Goal: Task Accomplishment & Management: Manage account settings

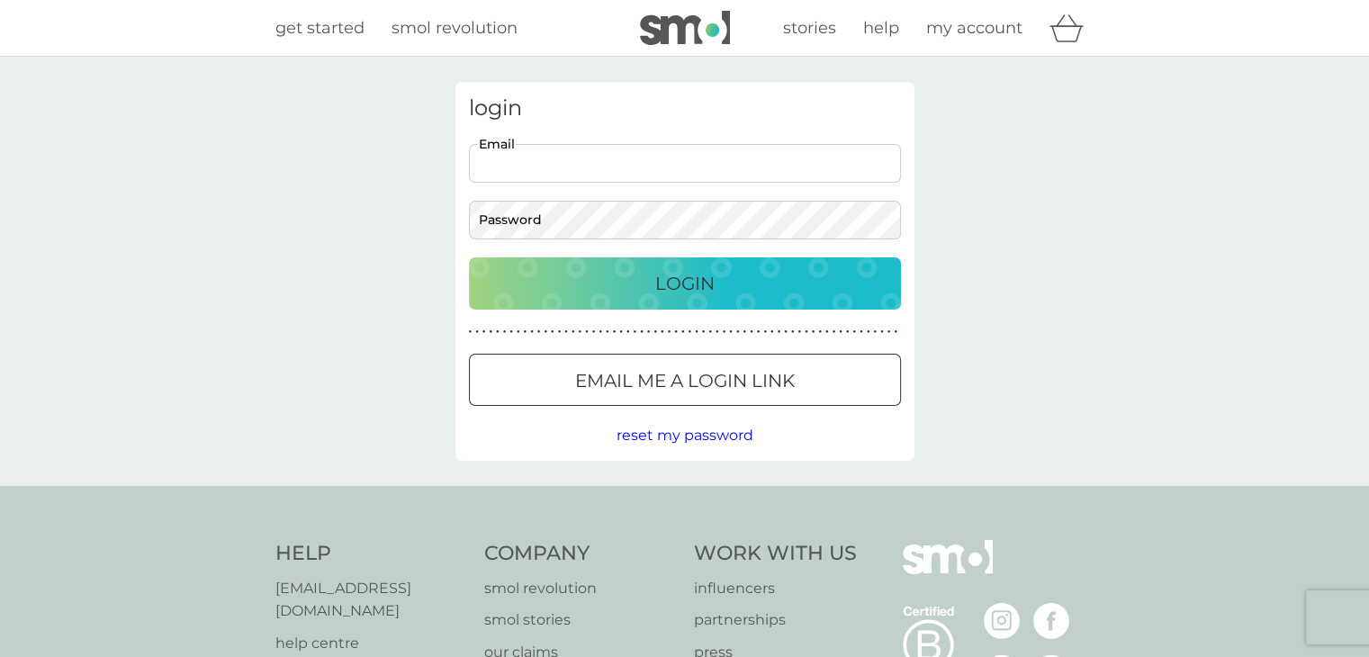
click at [719, 164] on input "Email" at bounding box center [685, 163] width 432 height 39
type input "sandjcrosthwaite@btinternet.com"
click at [469, 257] on button "Login" at bounding box center [685, 283] width 432 height 52
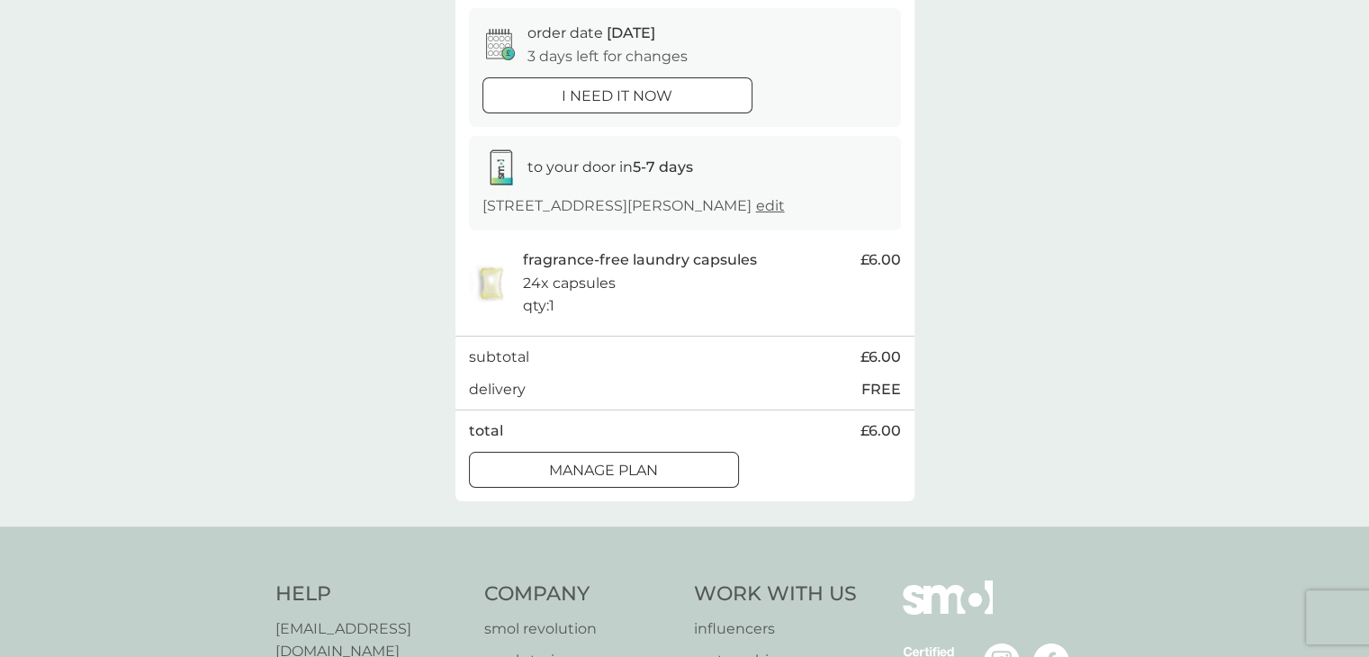
scroll to position [180, 0]
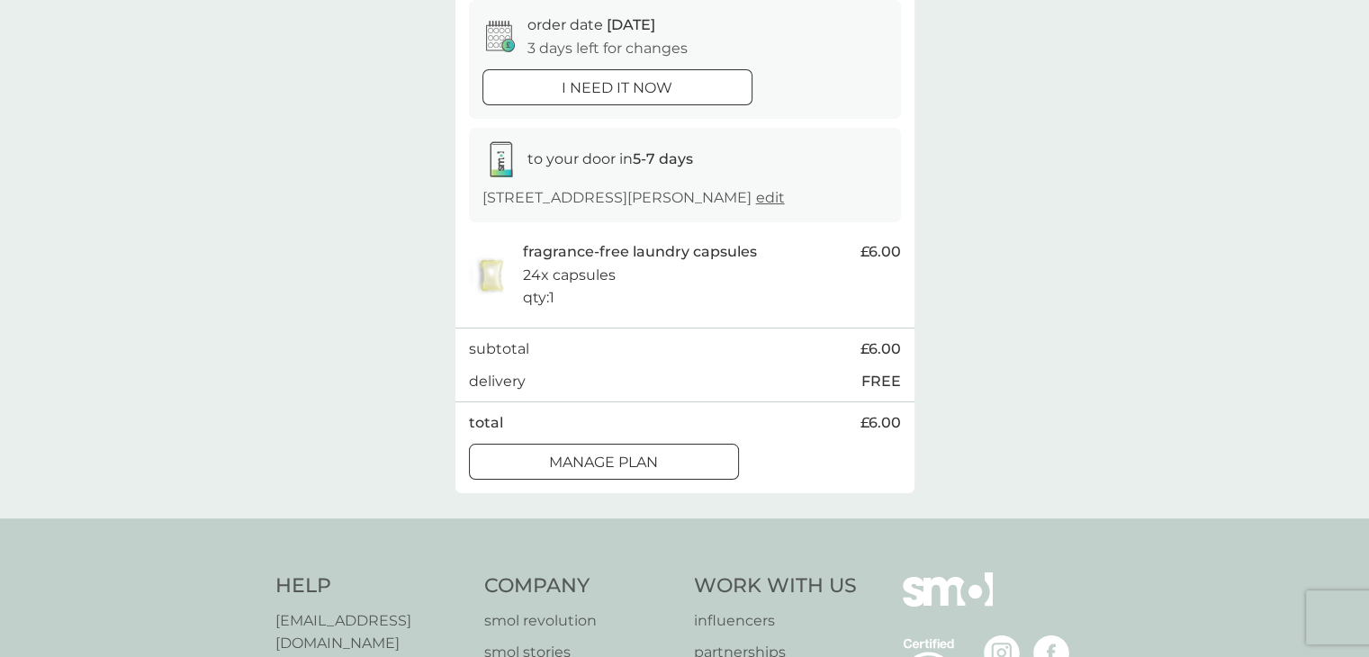
click at [687, 462] on div "Manage plan" at bounding box center [604, 462] width 268 height 23
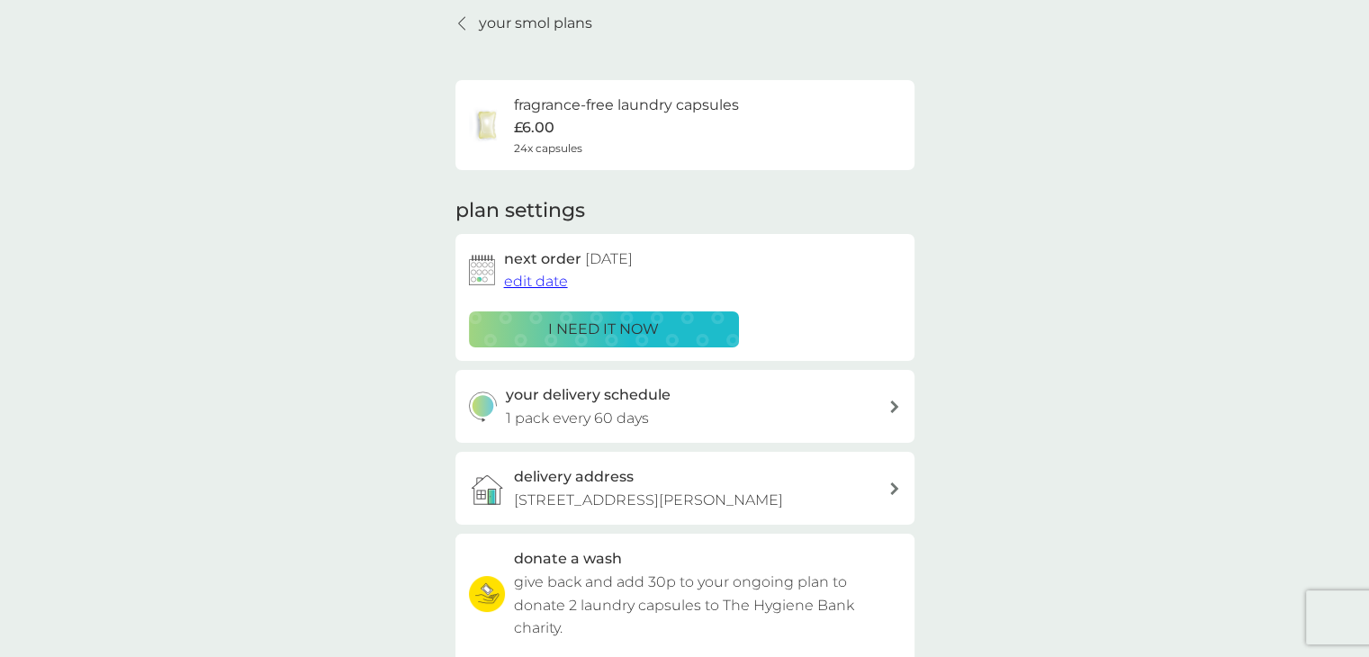
scroll to position [90, 0]
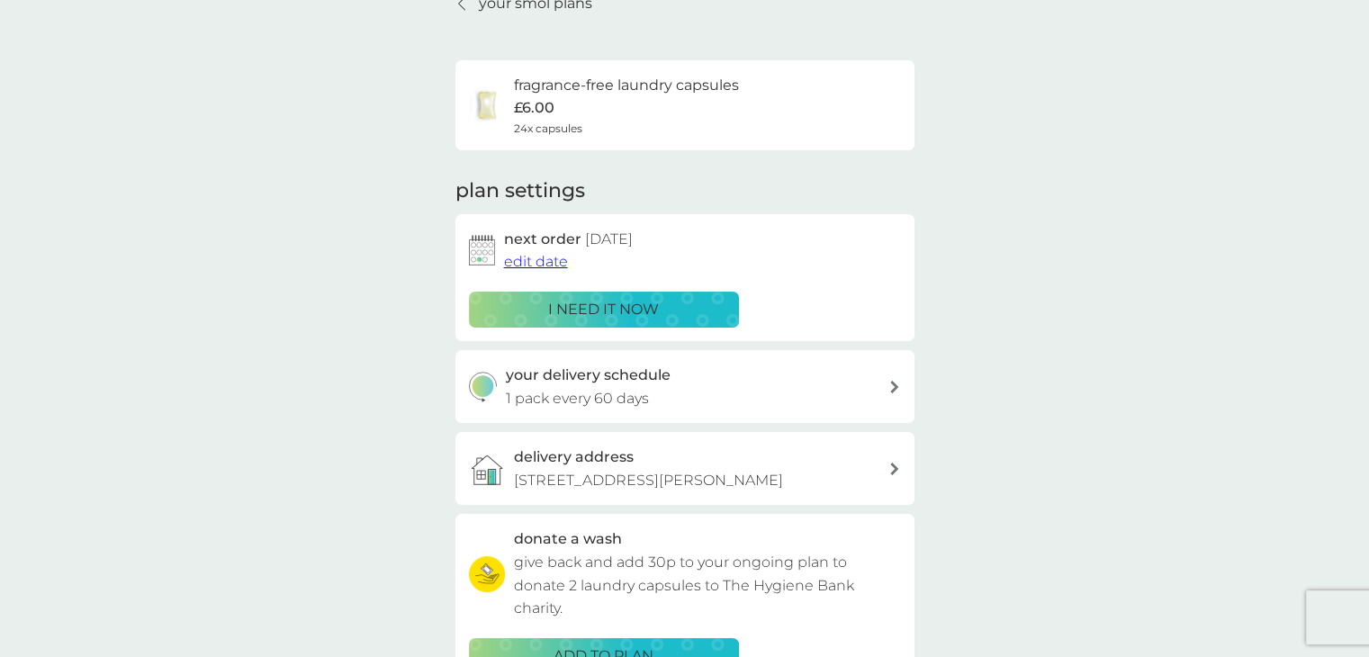
click at [553, 264] on span "edit date" at bounding box center [536, 261] width 64 height 17
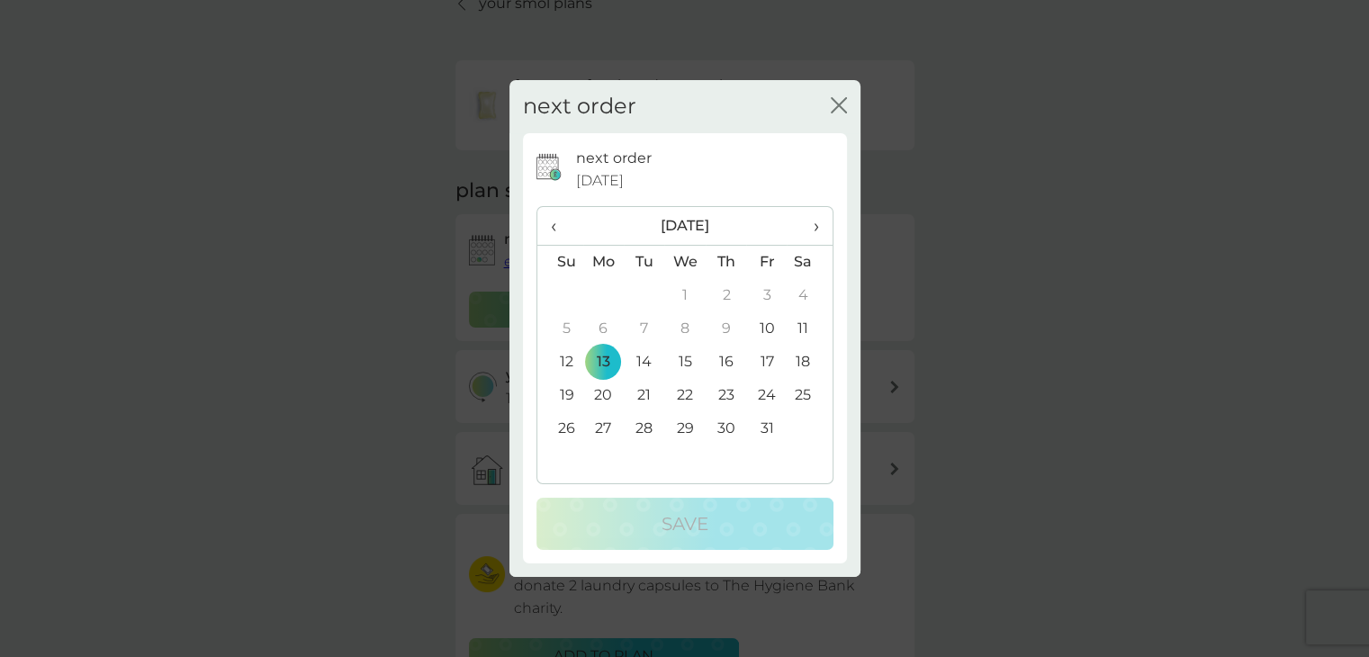
click at [815, 226] on span "›" at bounding box center [809, 226] width 18 height 38
click at [817, 227] on th "›" at bounding box center [809, 226] width 45 height 39
click at [606, 326] on td "5" at bounding box center [603, 328] width 41 height 33
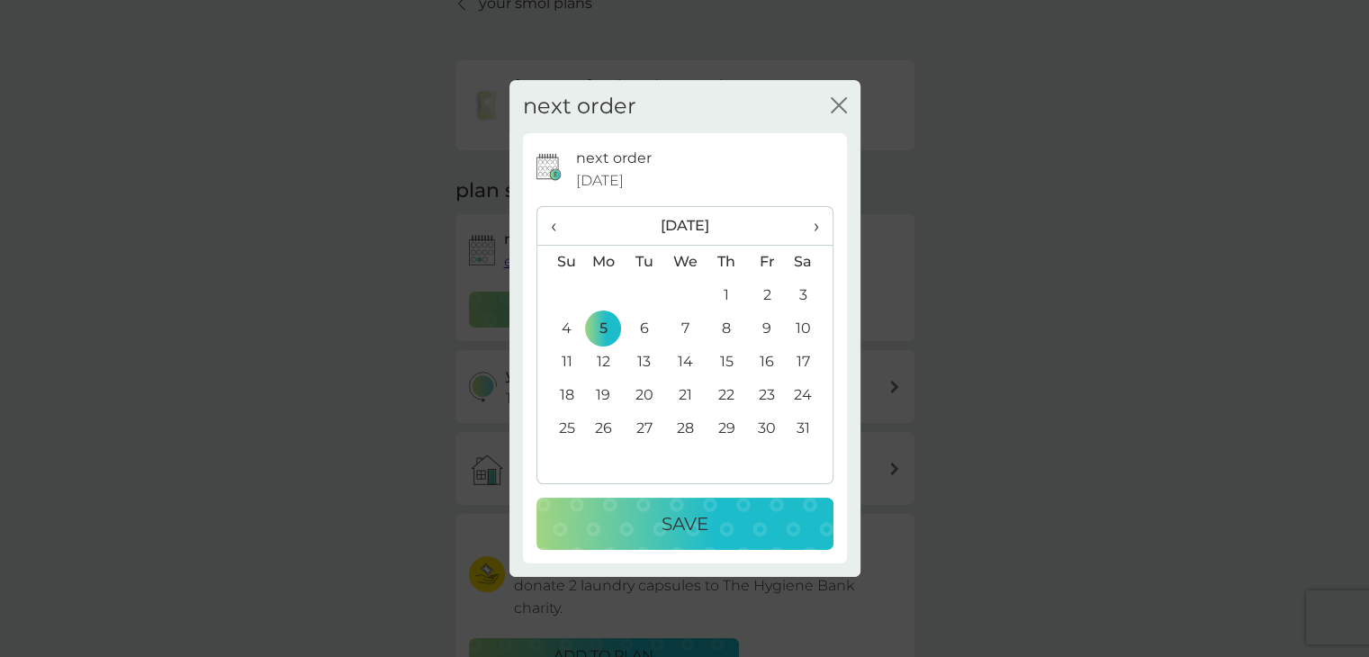
click at [690, 527] on p "Save" at bounding box center [685, 524] width 47 height 29
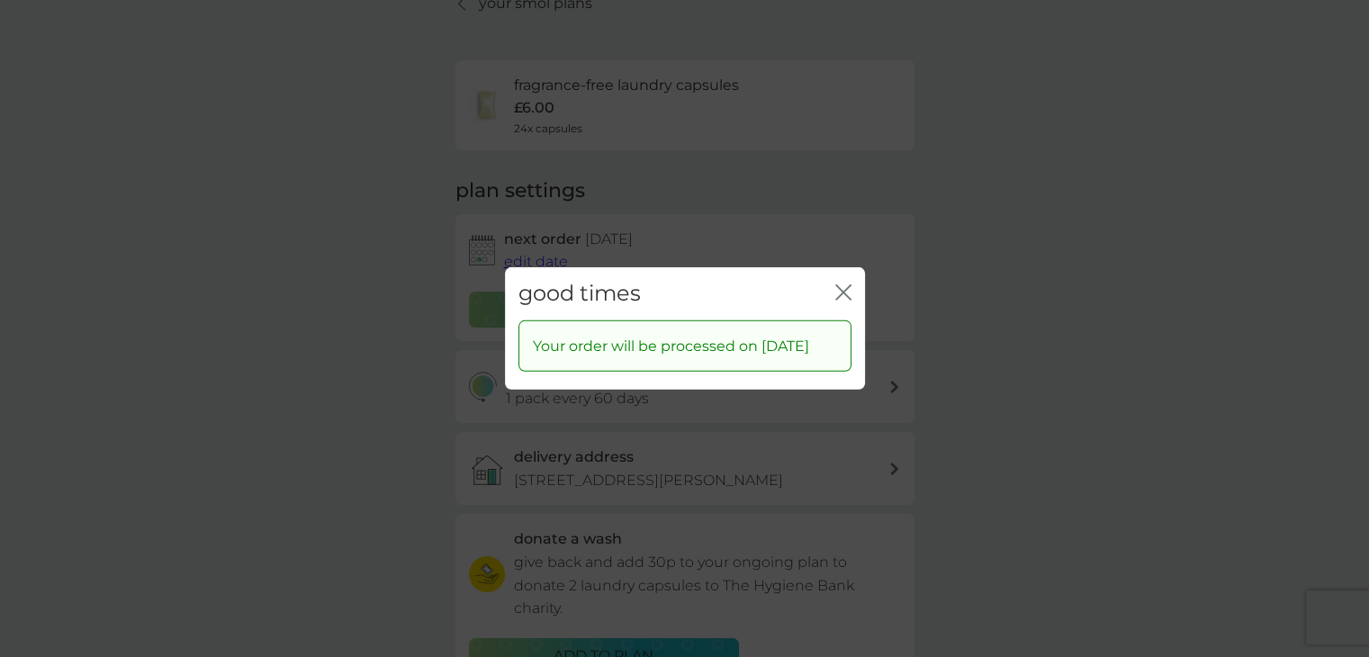
click at [841, 284] on icon "close" at bounding box center [843, 292] width 16 height 16
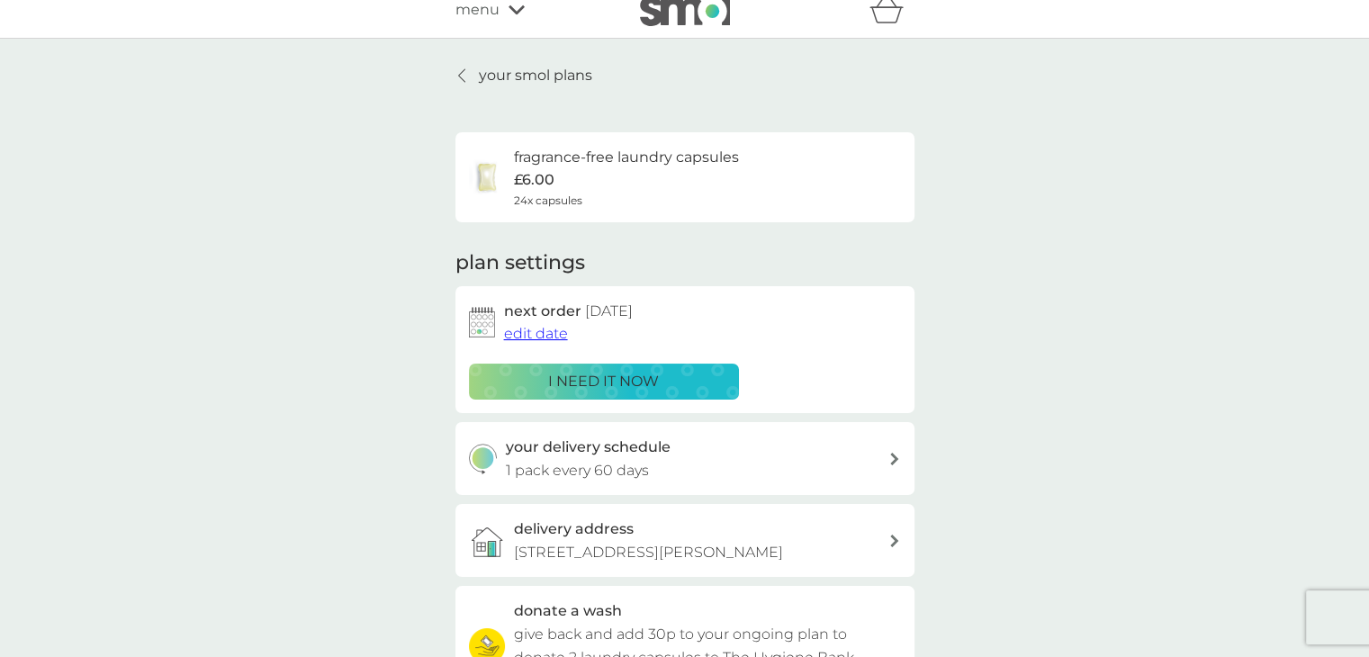
scroll to position [0, 0]
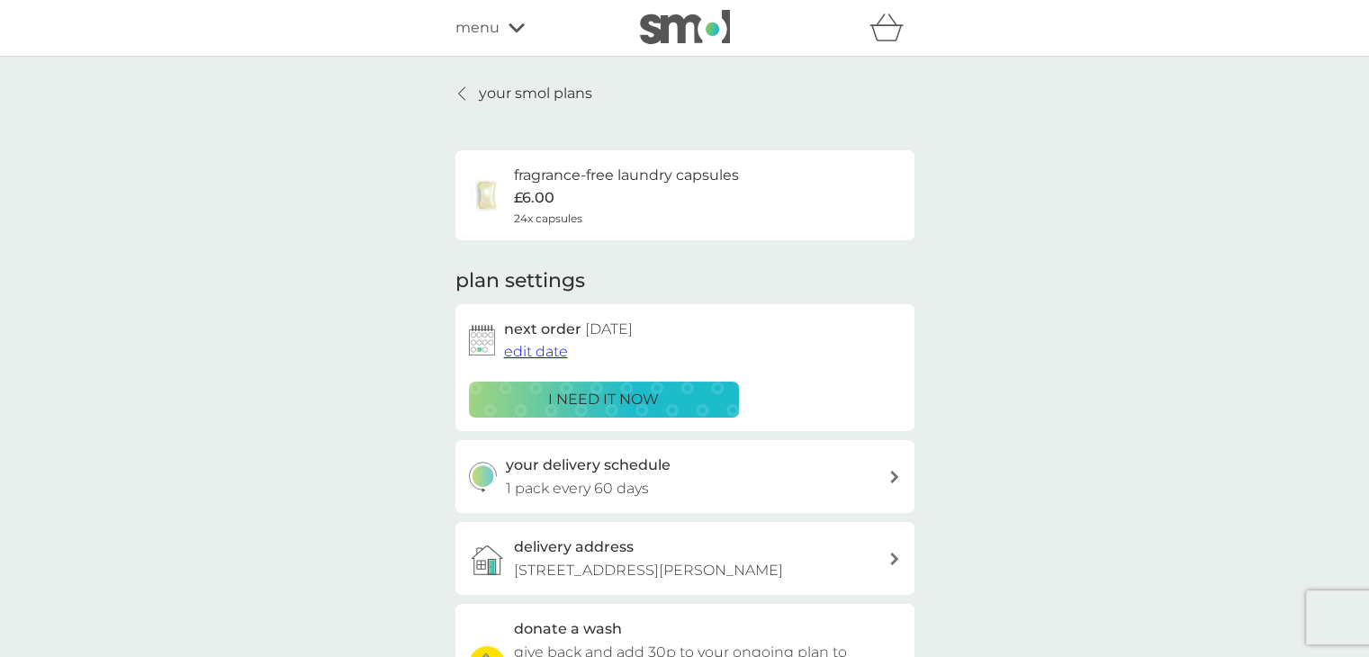
click at [526, 93] on p "your smol plans" at bounding box center [535, 93] width 113 height 23
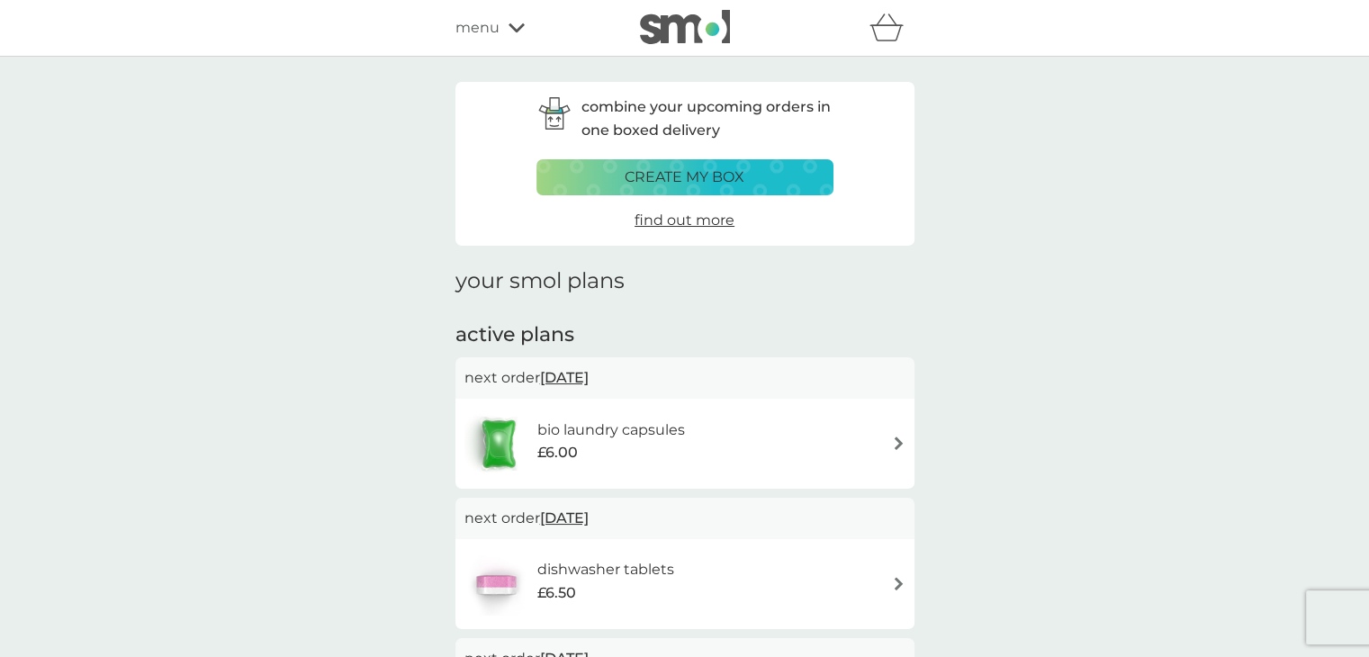
click at [727, 438] on div "bio laundry capsules £6.00" at bounding box center [685, 443] width 441 height 63
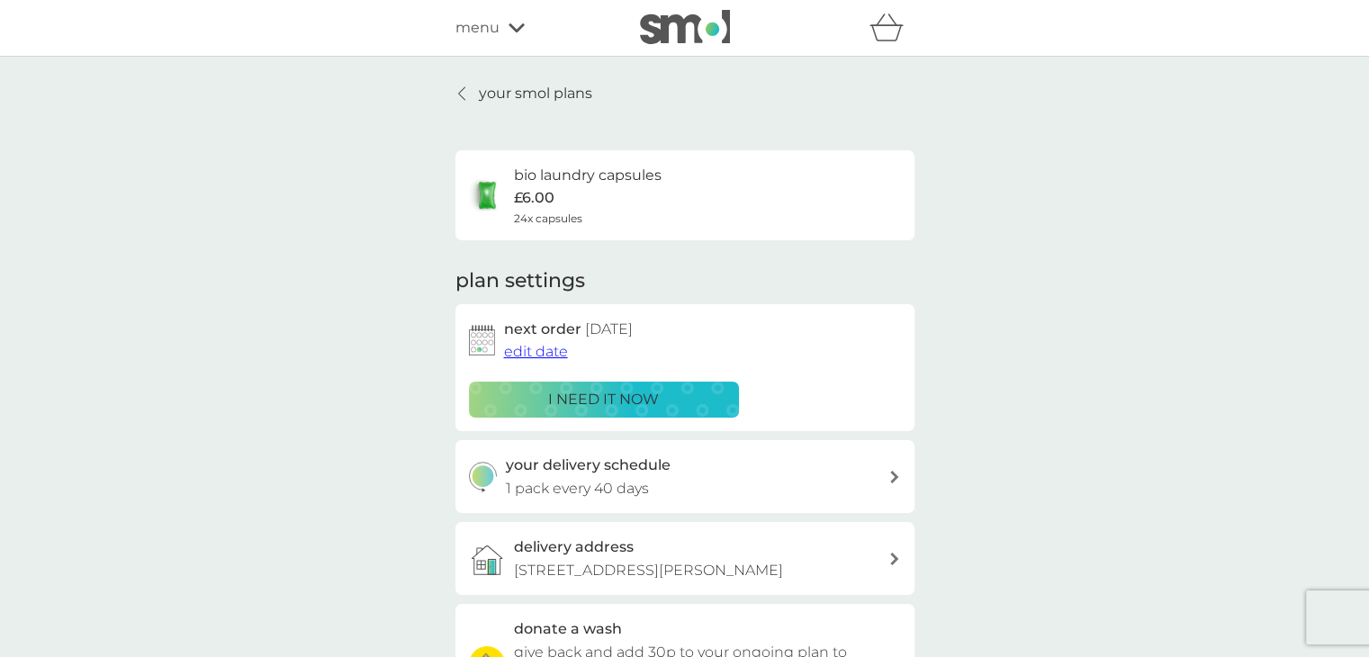
click at [529, 350] on span "edit date" at bounding box center [536, 351] width 64 height 17
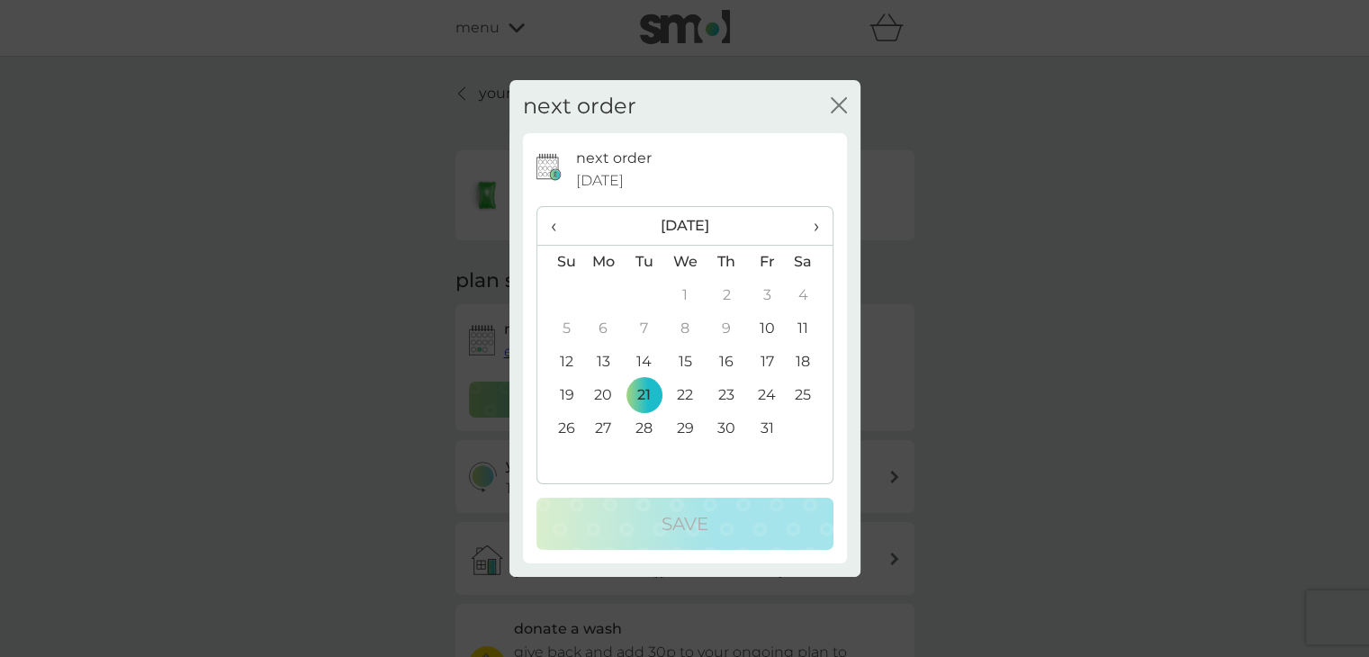
click at [765, 325] on td "10" at bounding box center [766, 328] width 41 height 33
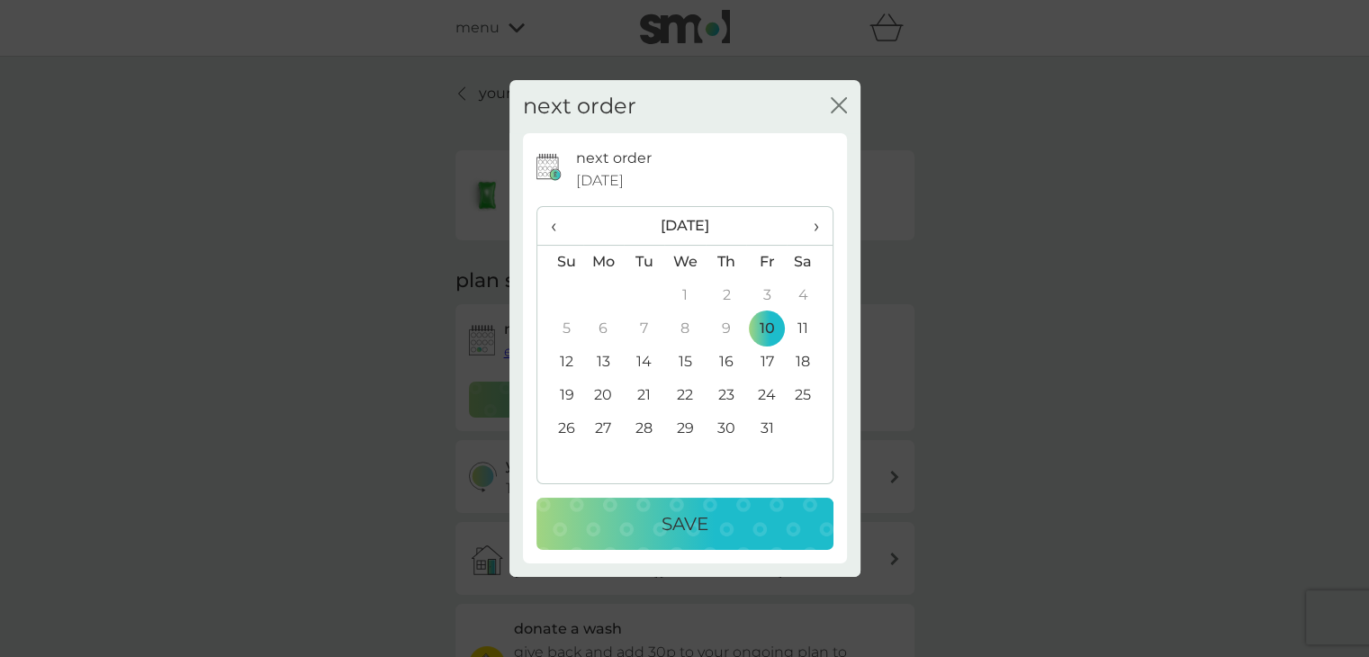
click at [699, 517] on p "Save" at bounding box center [685, 524] width 47 height 29
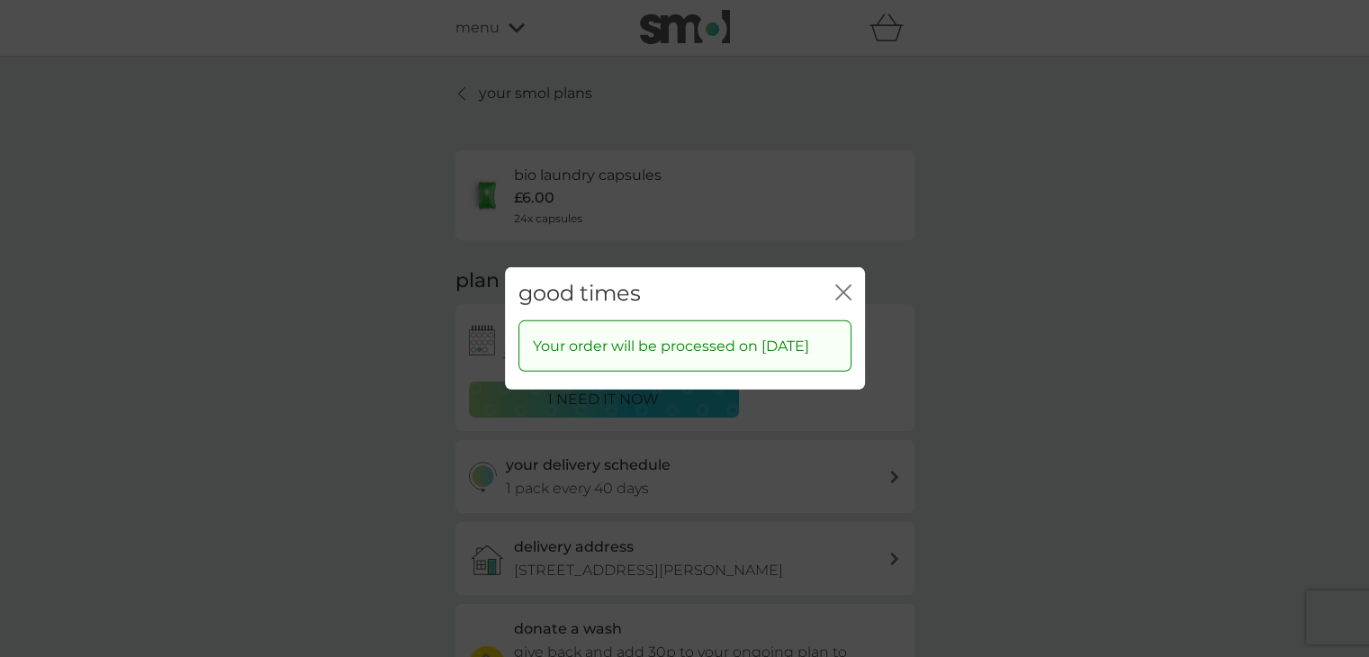
click at [846, 284] on icon "close" at bounding box center [843, 292] width 16 height 16
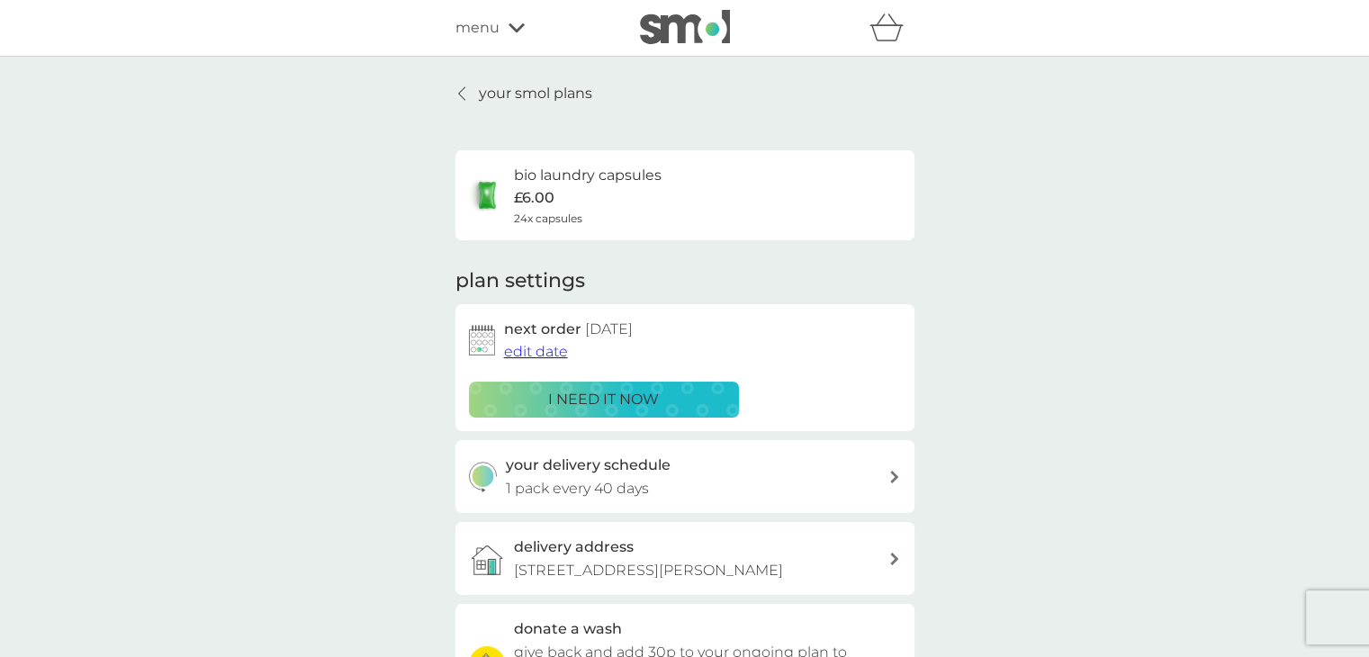
click at [895, 474] on icon at bounding box center [894, 477] width 8 height 13
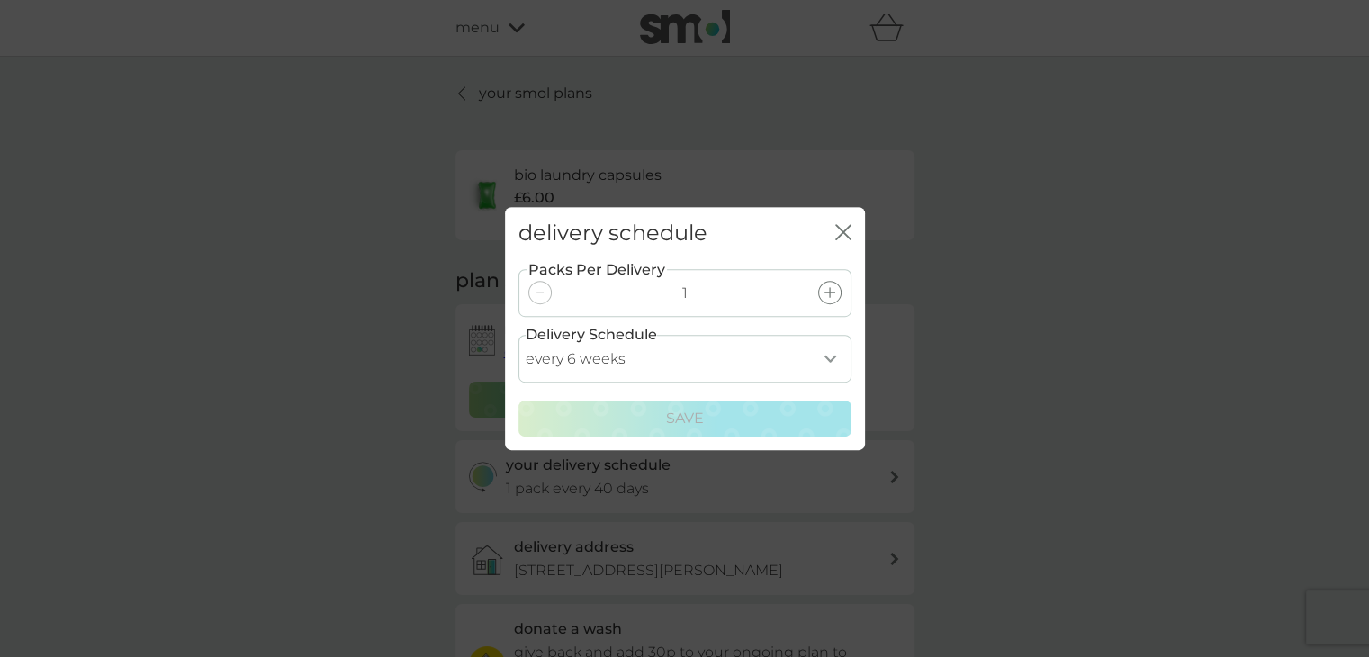
click at [828, 356] on select "every 1 week every 2 weeks every 3 weeks every 4 weeks every 5 weeks every 6 we…" at bounding box center [685, 359] width 333 height 48
select select "35"
click at [519, 335] on select "every 1 week every 2 weeks every 3 weeks every 4 weeks every 5 weeks every 6 we…" at bounding box center [685, 359] width 333 height 48
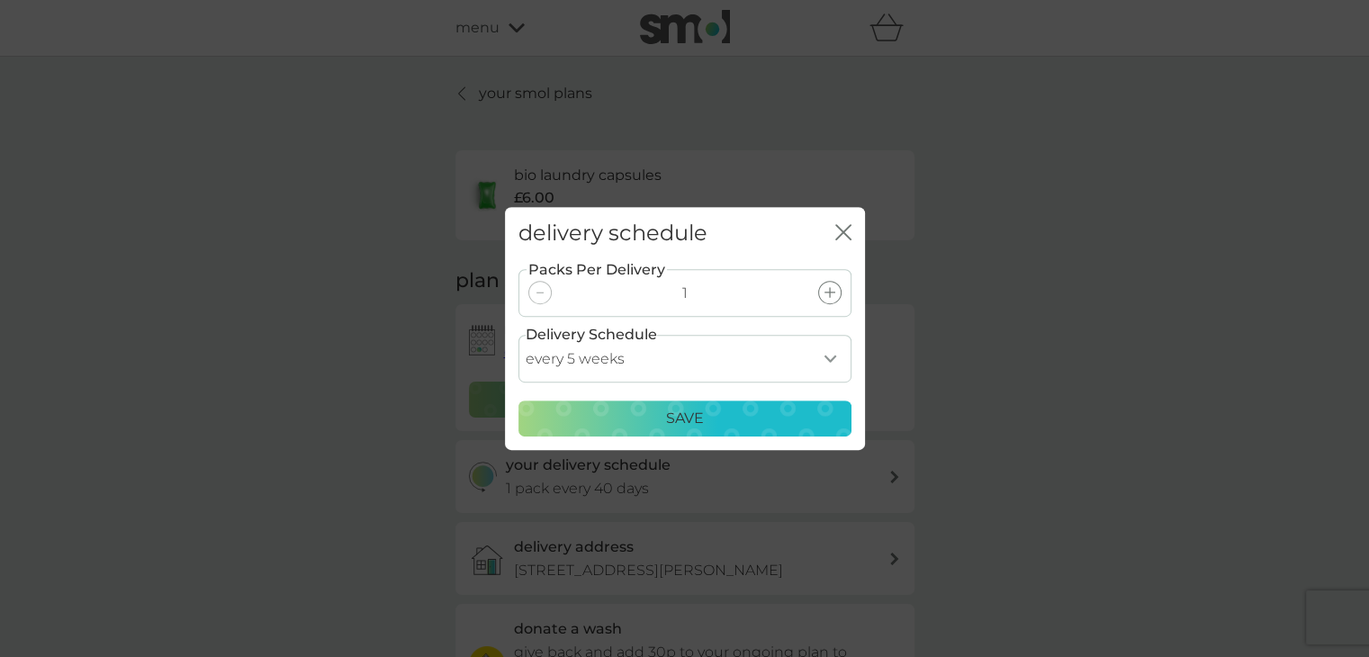
click at [673, 426] on p "Save" at bounding box center [685, 418] width 38 height 23
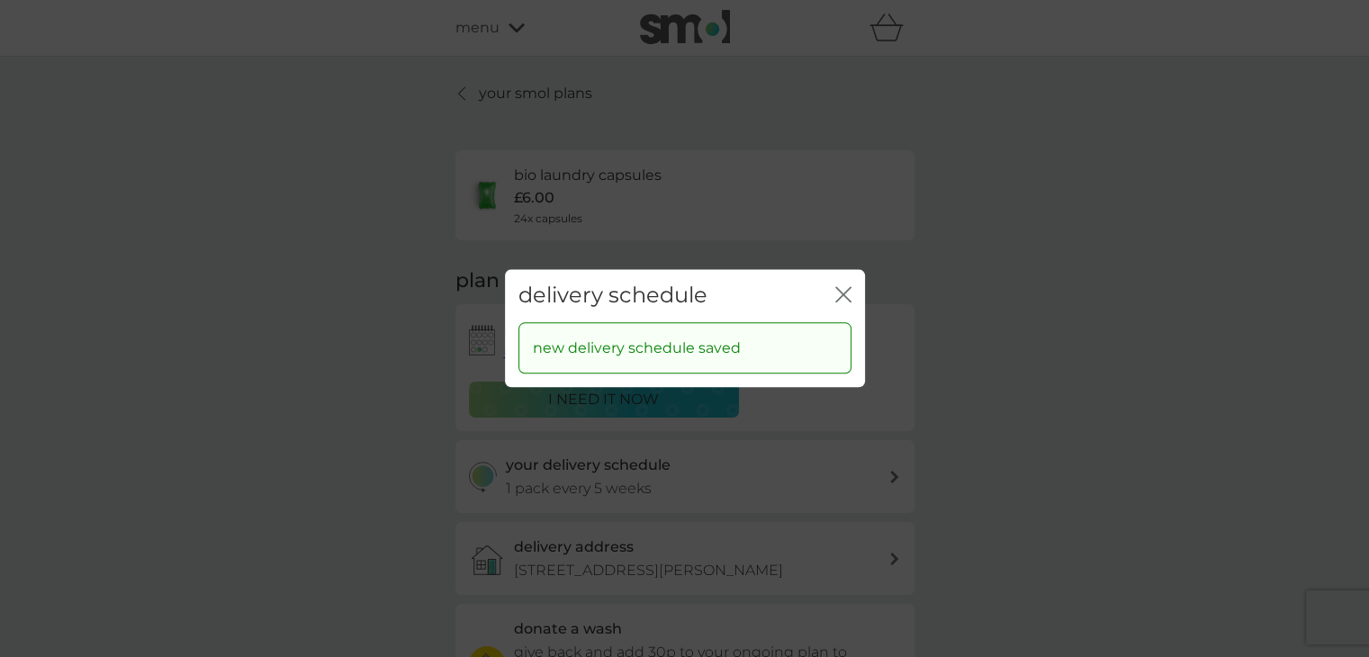
click at [844, 292] on icon "close" at bounding box center [843, 294] width 16 height 16
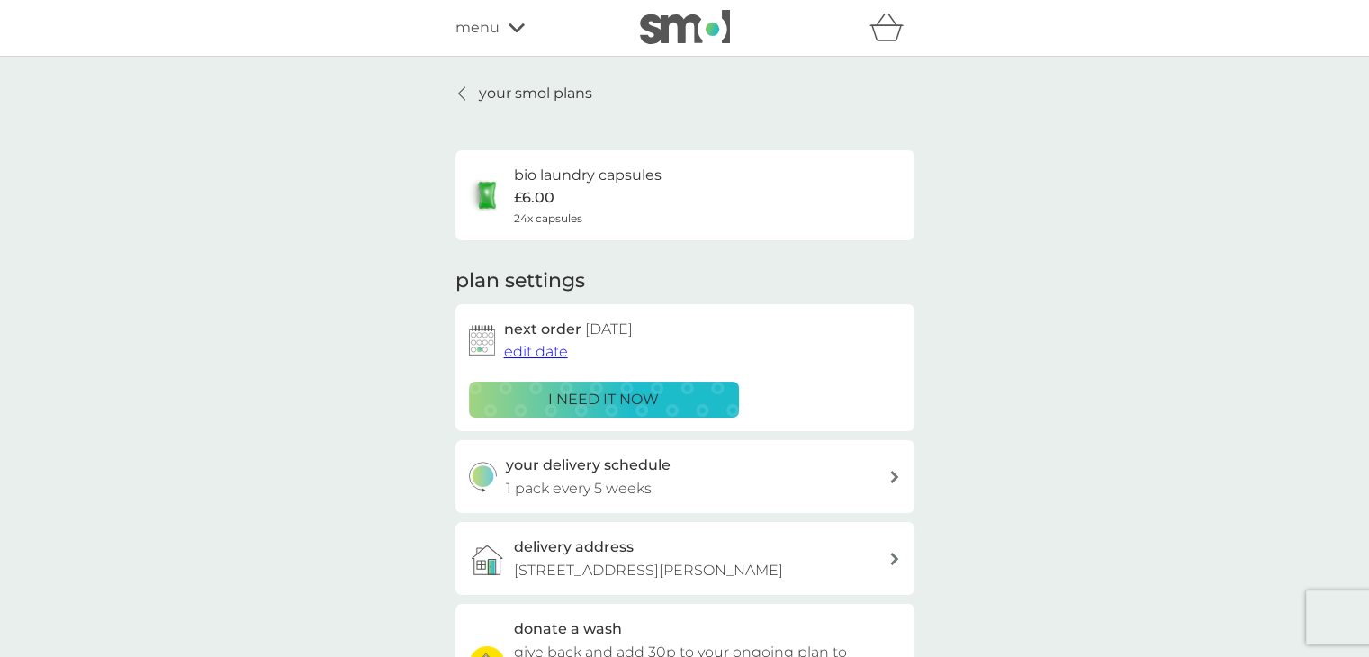
click at [515, 93] on p "your smol plans" at bounding box center [535, 93] width 113 height 23
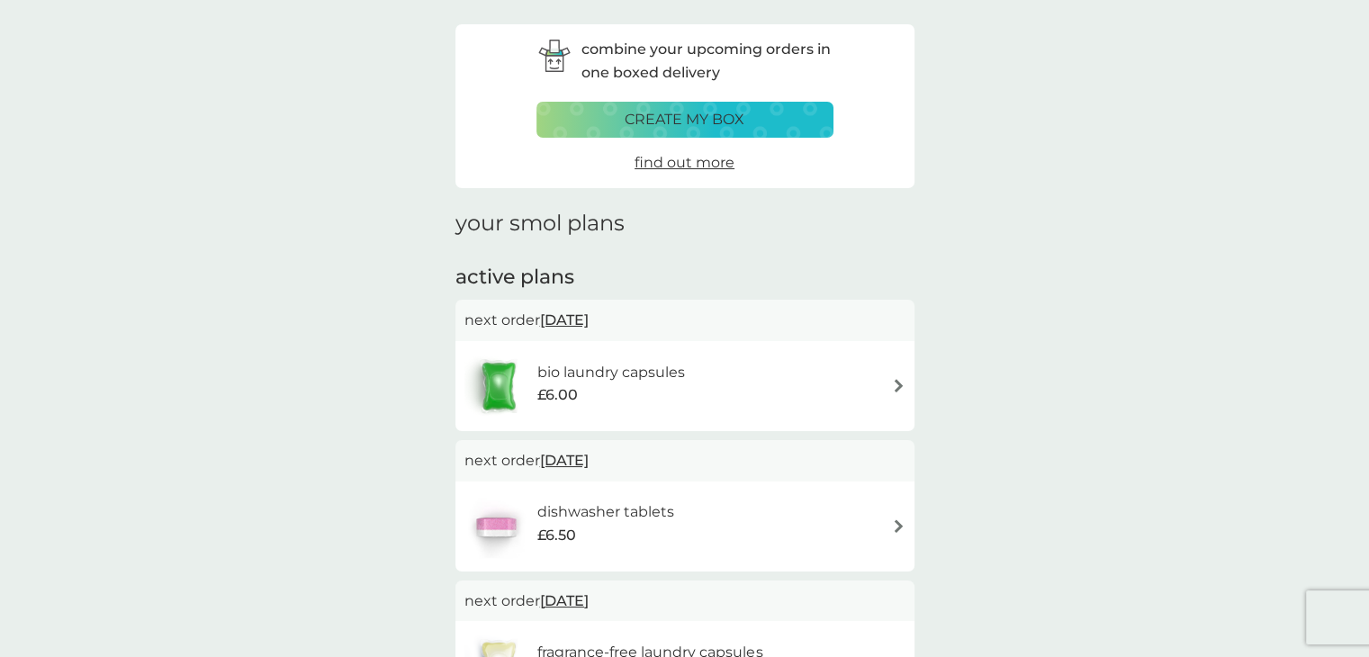
scroll to position [90, 0]
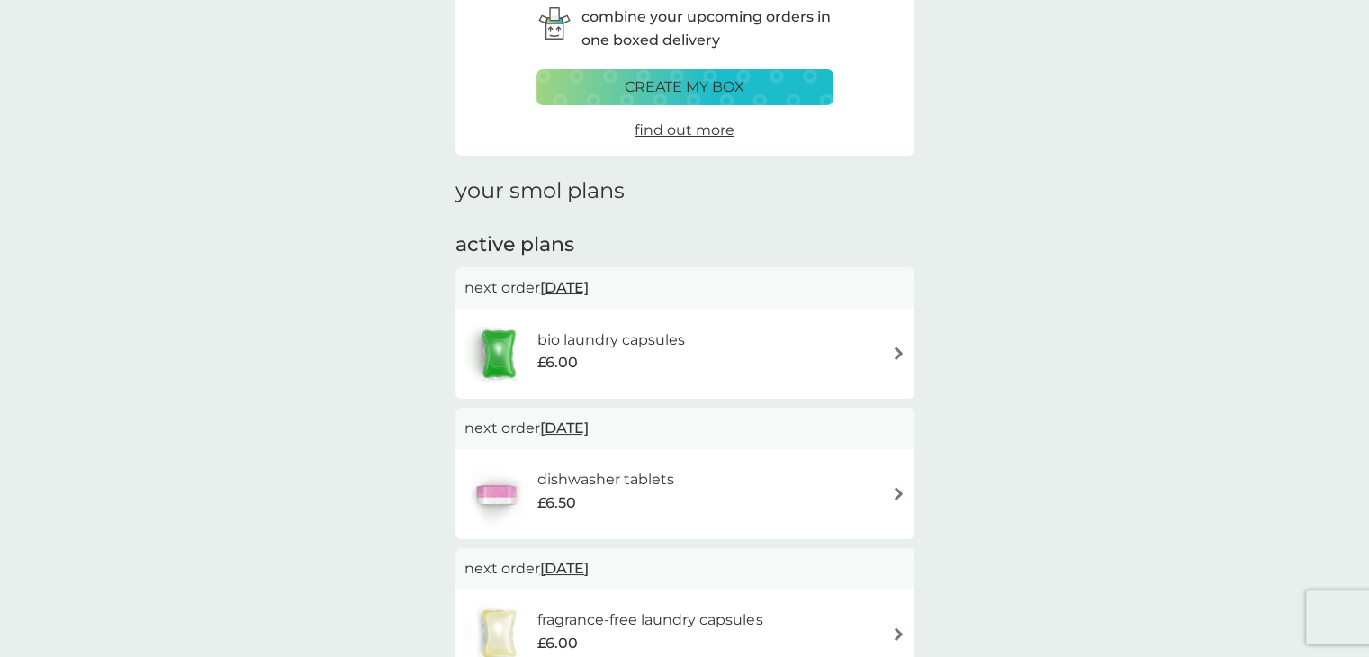
click at [895, 494] on img at bounding box center [899, 494] width 14 height 14
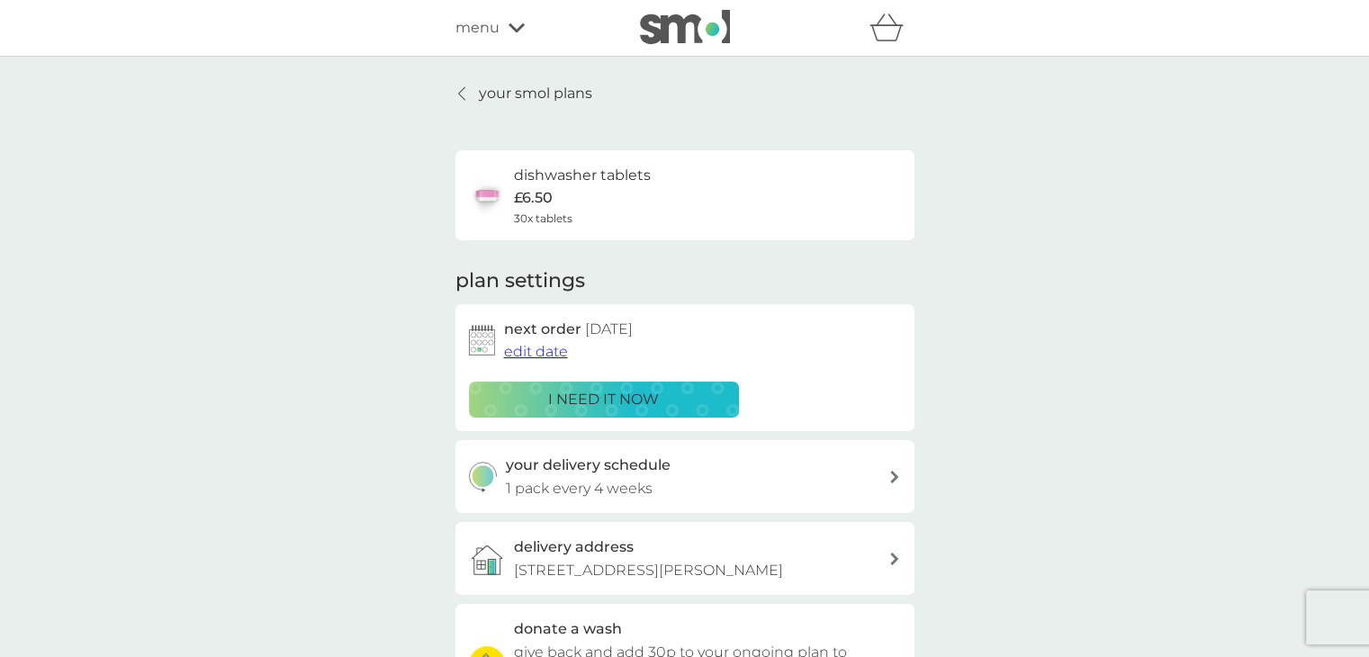
click at [545, 352] on span "edit date" at bounding box center [536, 351] width 64 height 17
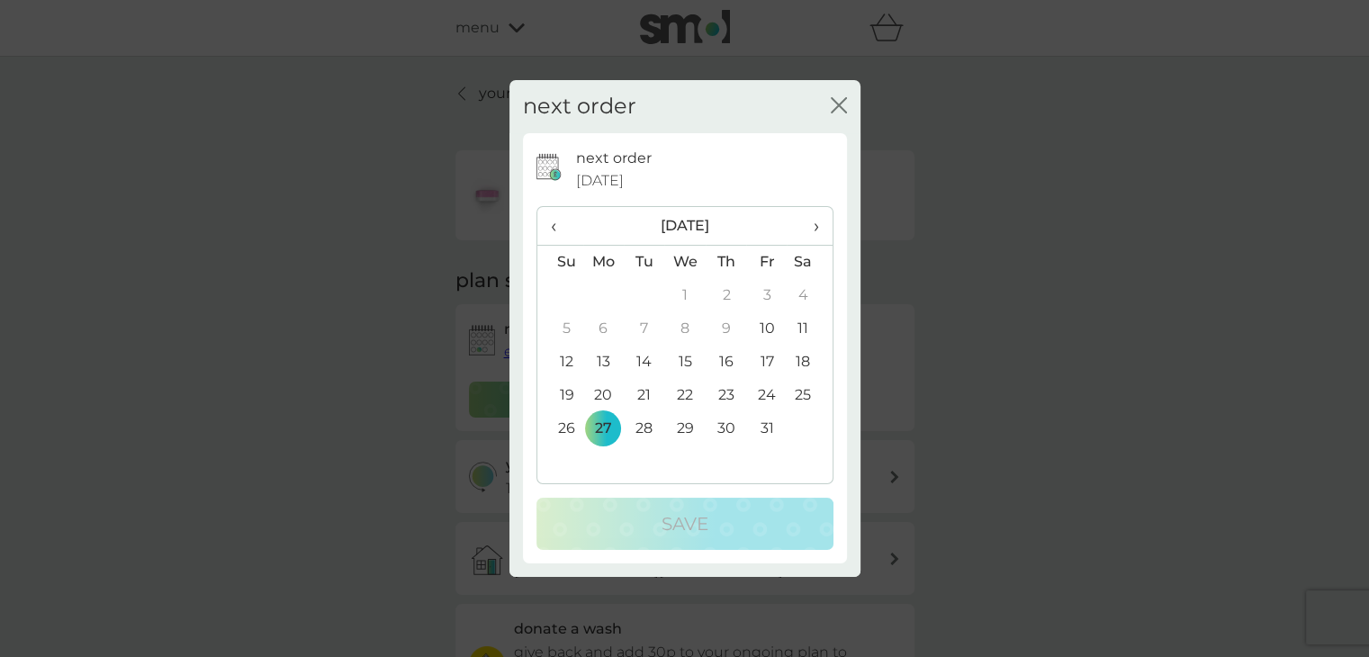
click at [819, 226] on th "›" at bounding box center [809, 226] width 45 height 39
click at [606, 329] on td "3" at bounding box center [603, 328] width 41 height 33
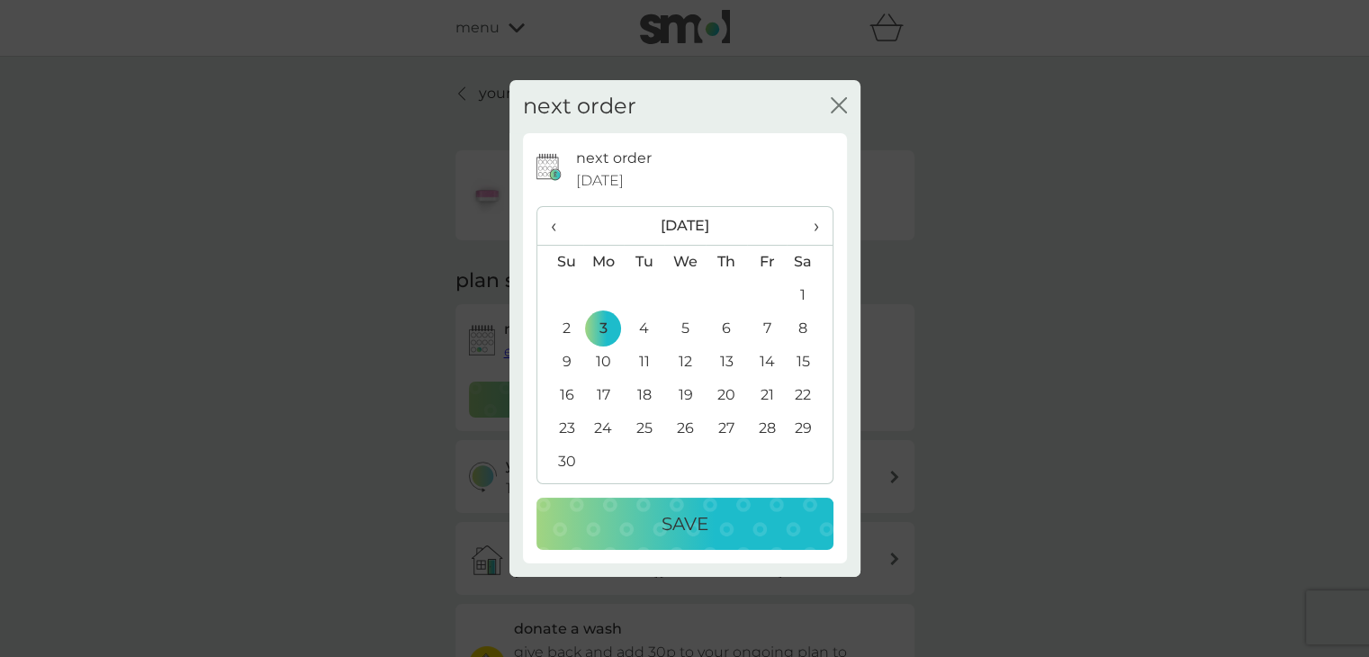
click at [654, 526] on div "Save" at bounding box center [685, 524] width 261 height 29
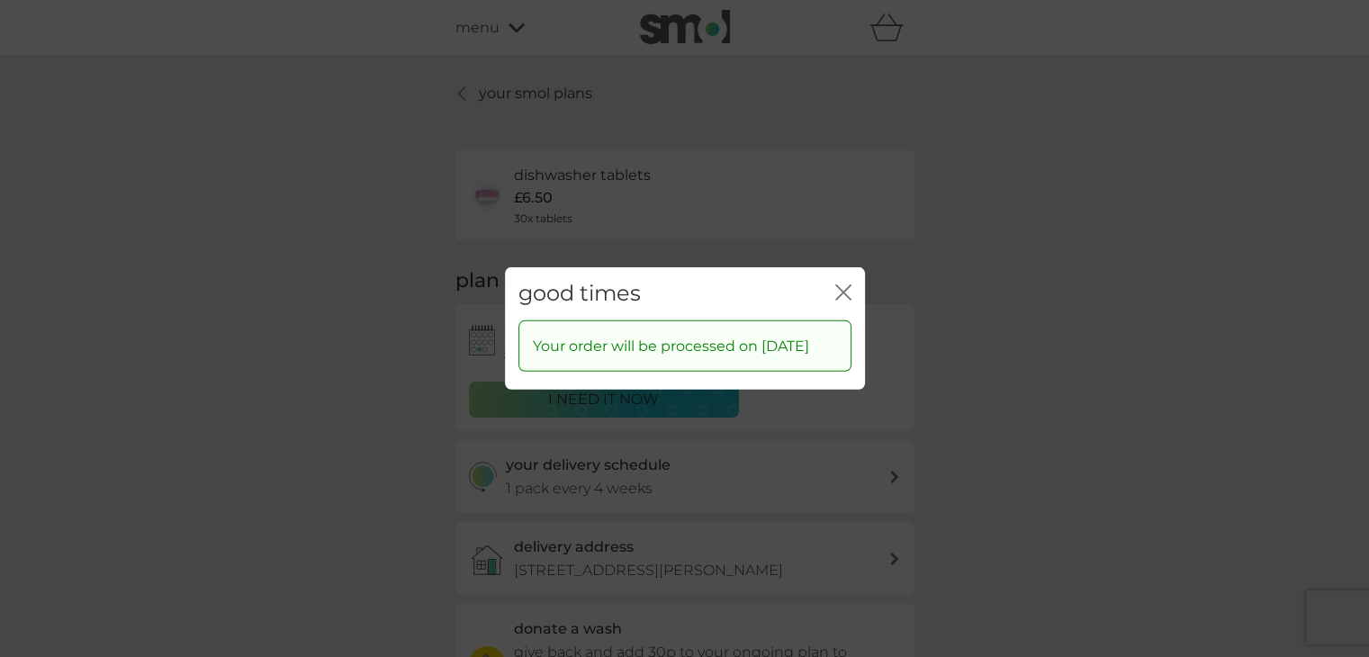
click at [843, 285] on icon "close" at bounding box center [839, 292] width 7 height 14
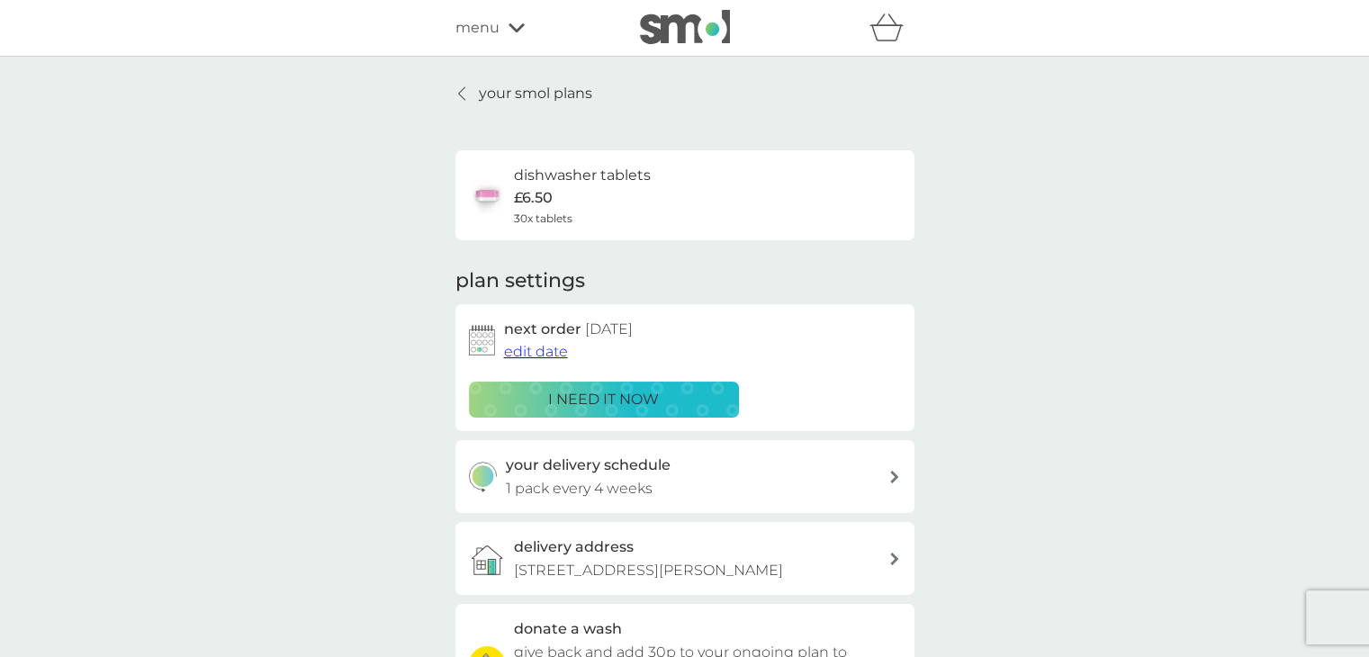
click at [497, 29] on span "menu" at bounding box center [478, 27] width 44 height 23
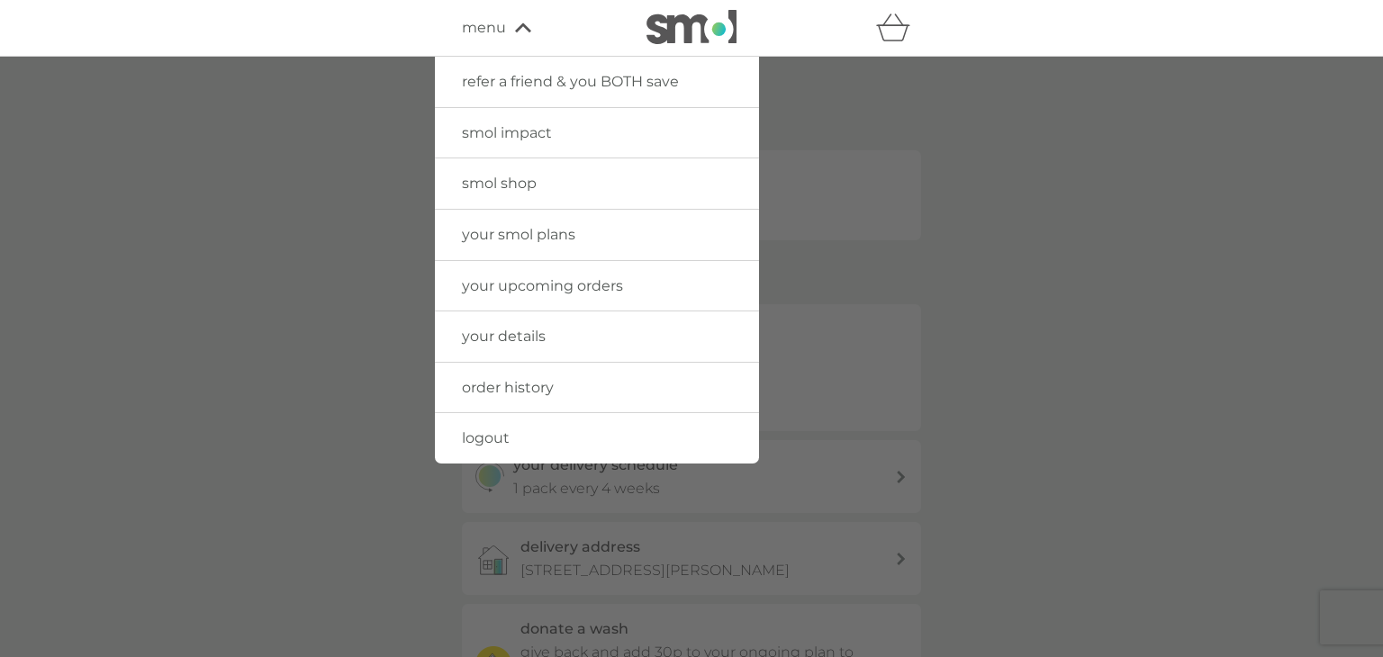
click at [486, 440] on span "logout" at bounding box center [486, 437] width 48 height 17
